Goal: Find specific page/section: Find specific page/section

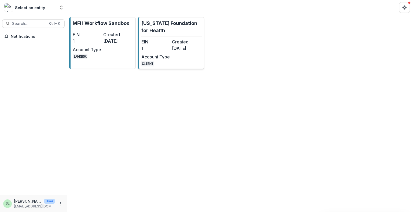
click at [173, 34] on link "Missouri Foundation for Health EIN 1 Created 8 months ago Account Type CLIENT" at bounding box center [171, 43] width 67 height 52
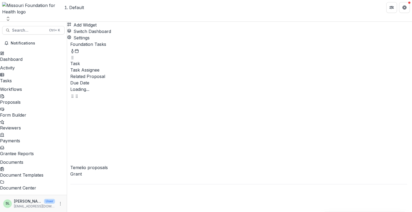
click at [22, 94] on link "Proposals" at bounding box center [33, 99] width 67 height 12
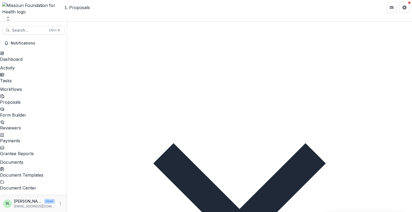
scroll to position [27, 0]
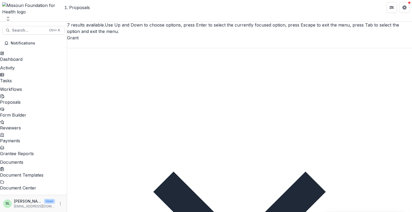
click at [87, 41] on div at bounding box center [239, 44] width 345 height 7
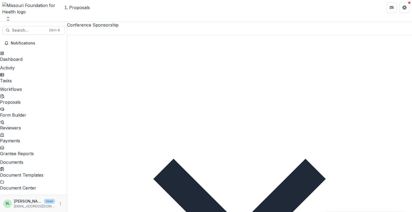
drag, startPoint x: 88, startPoint y: 42, endPoint x: 197, endPoint y: 11, distance: 113.0
click at [197, 11] on header "Proposals" at bounding box center [239, 7] width 345 height 15
